Goal: Task Accomplishment & Management: Manage account settings

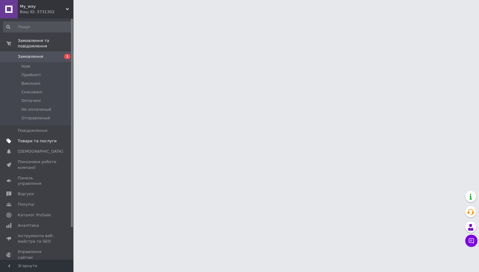
click at [32, 140] on span "Товари та послуги" at bounding box center [37, 141] width 39 height 6
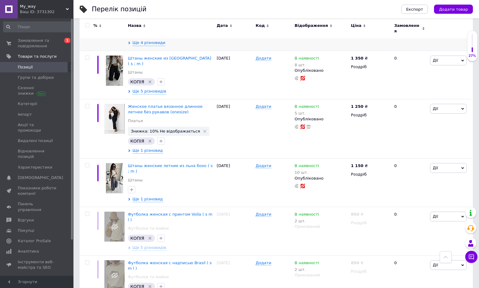
scroll to position [1525, 0]
click at [463, 167] on icon at bounding box center [462, 168] width 3 height 3
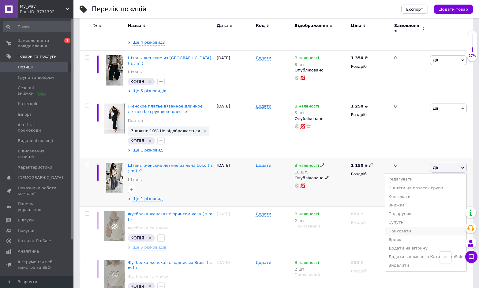
click at [414, 227] on li "Приховати" at bounding box center [425, 231] width 81 height 9
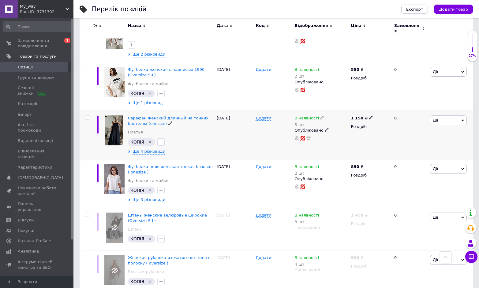
scroll to position [1956, 0]
click at [461, 115] on span "Дії" at bounding box center [448, 120] width 37 height 10
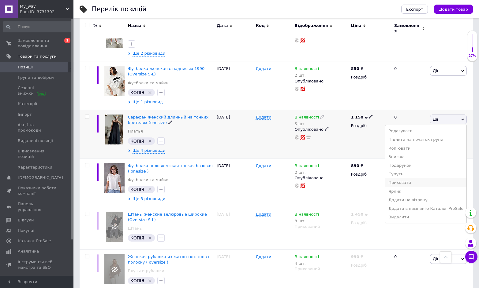
click at [414, 179] on li "Приховати" at bounding box center [425, 183] width 81 height 9
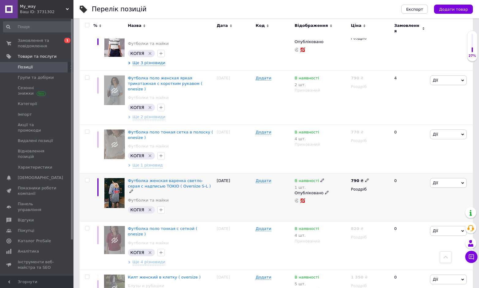
scroll to position [2577, 0]
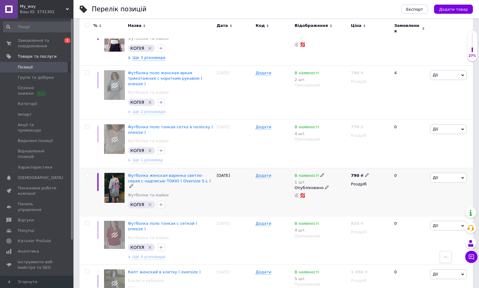
click at [462, 177] on icon at bounding box center [462, 178] width 3 height 3
click at [418, 237] on li "Приховати" at bounding box center [425, 241] width 81 height 9
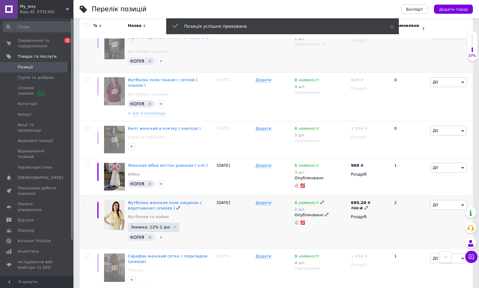
scroll to position [2721, 0]
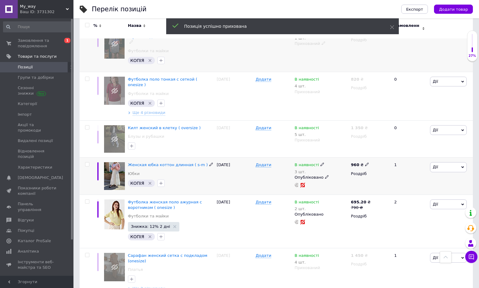
click at [458, 162] on span "Дії" at bounding box center [448, 167] width 37 height 10
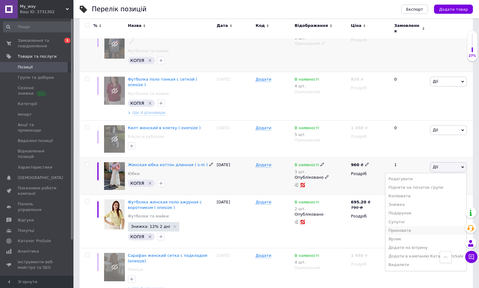
click at [412, 227] on li "Приховати" at bounding box center [425, 231] width 81 height 9
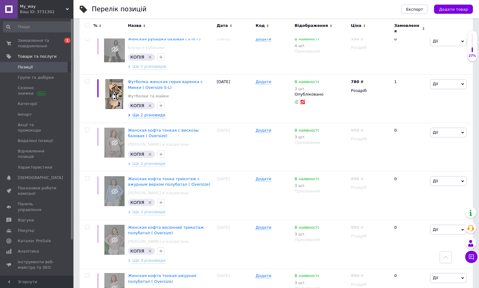
scroll to position [4519, 0]
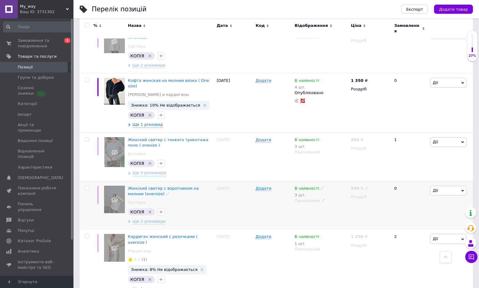
scroll to position [3611, 0]
